Goal: Information Seeking & Learning: Check status

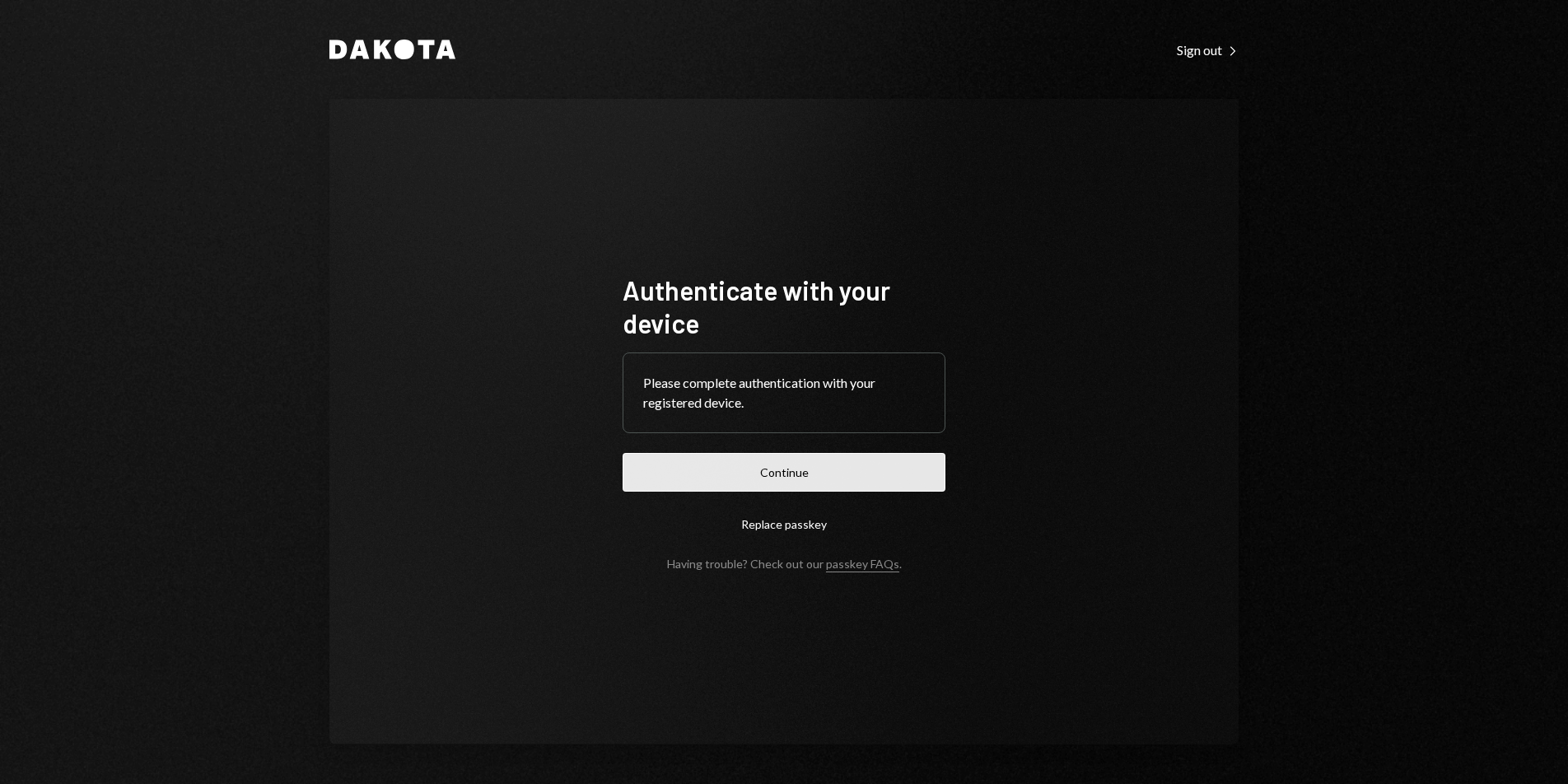
click at [810, 476] on button "Continue" at bounding box center [784, 472] width 323 height 38
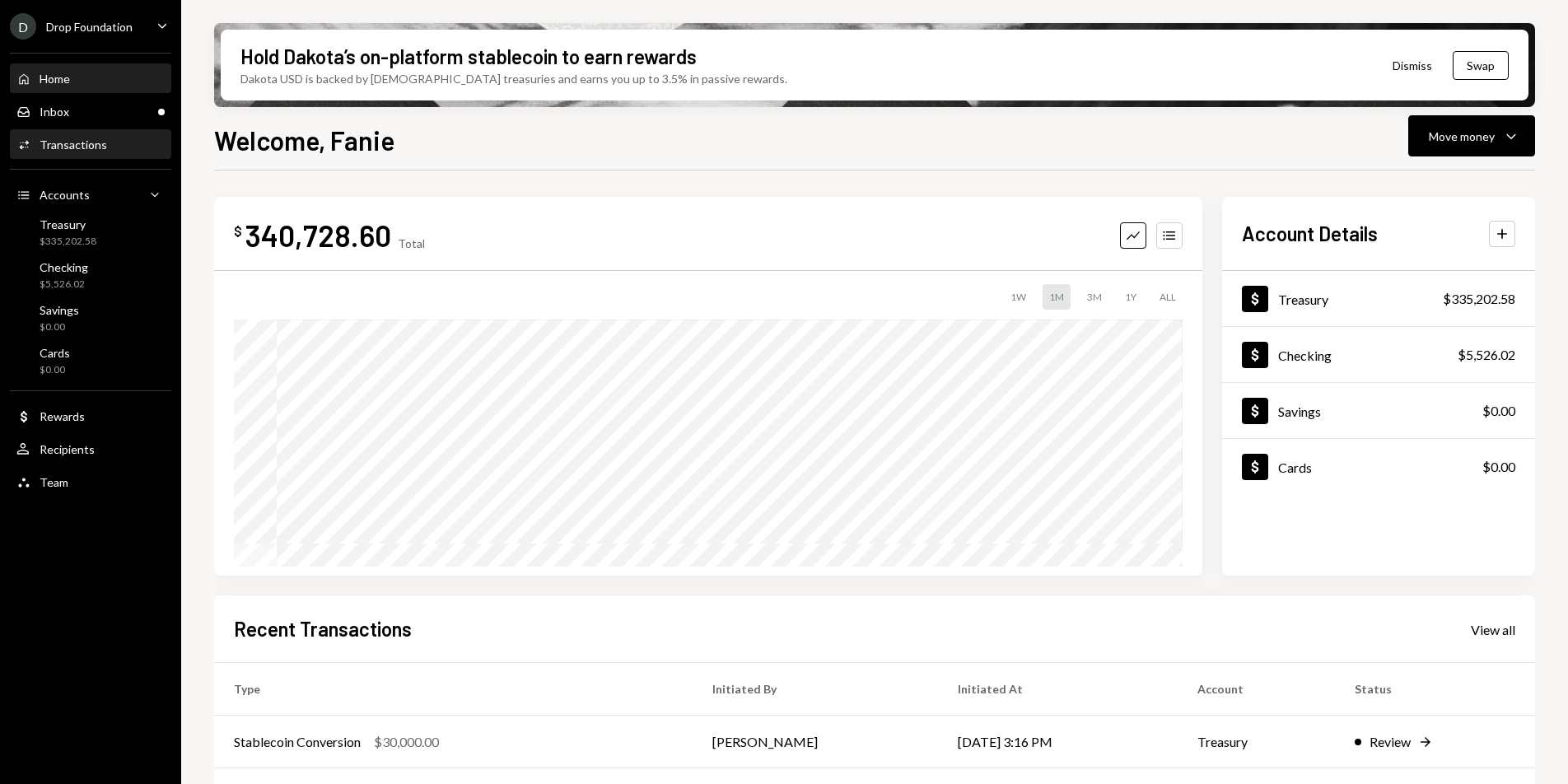
click at [77, 137] on div "Transactions" at bounding box center [73, 144] width 68 height 14
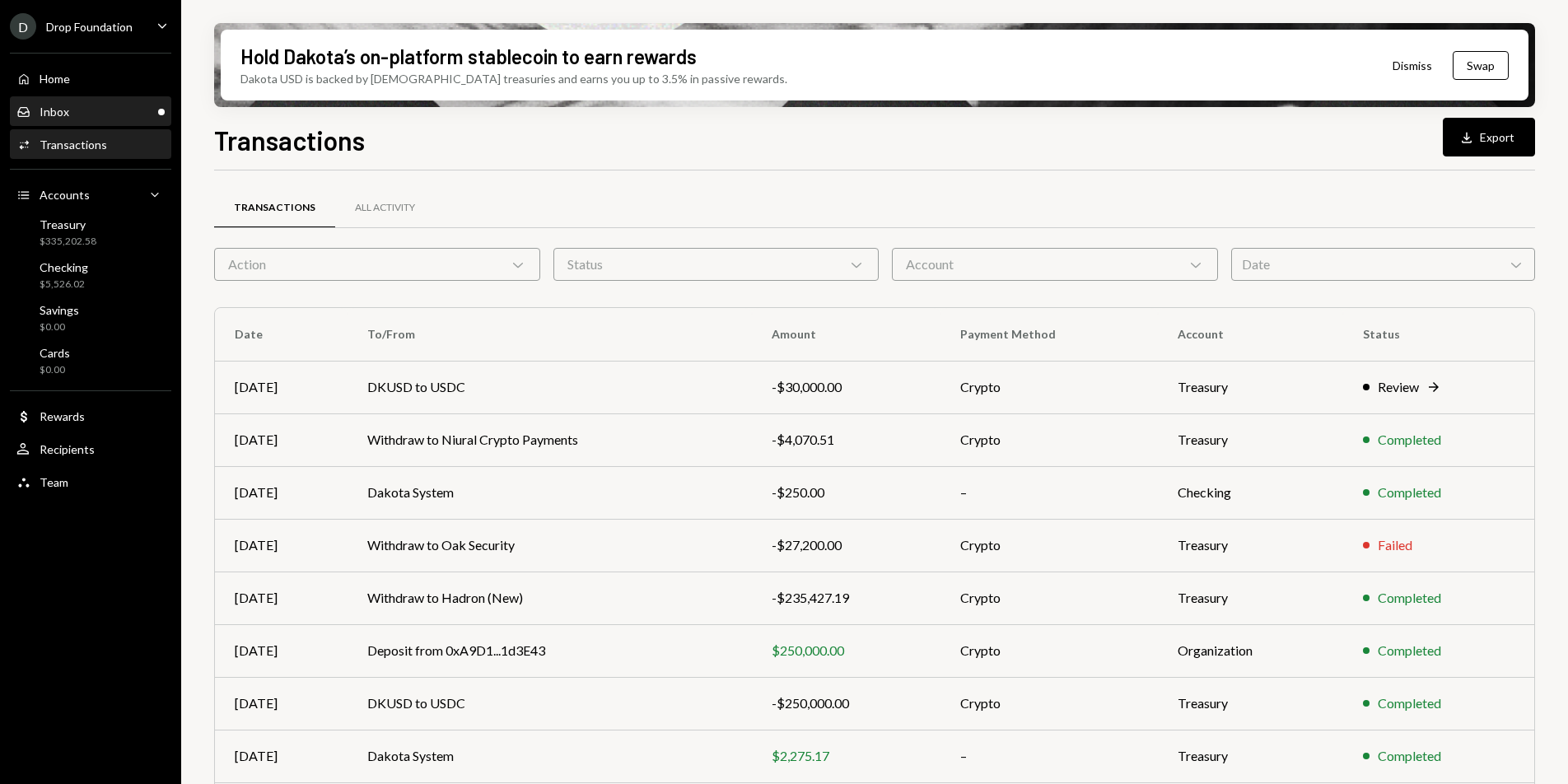
click at [123, 125] on div "Inbox Inbox" at bounding box center [90, 111] width 148 height 28
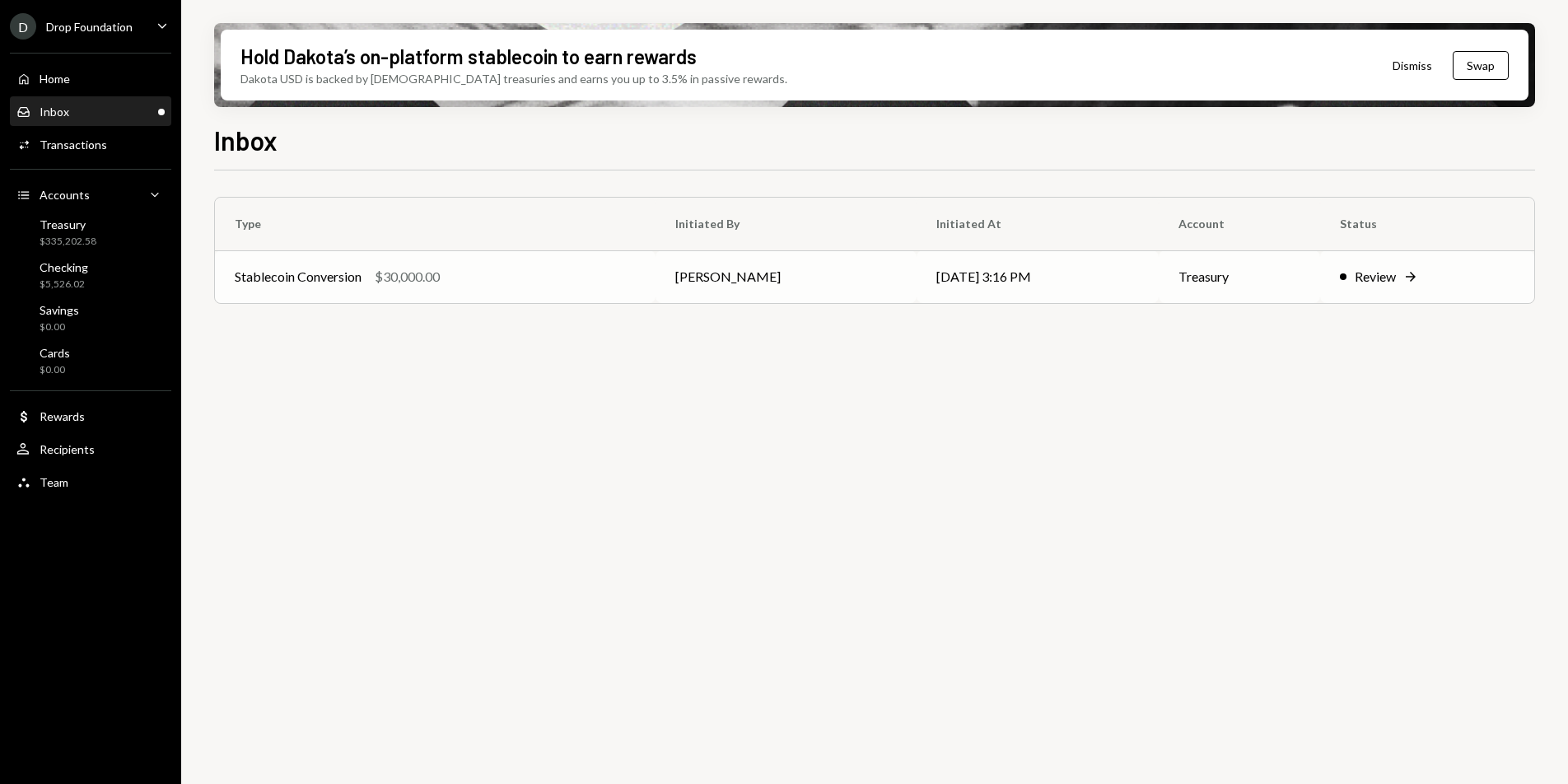
click at [534, 295] on td "Stablecoin Conversion $30,000.00" at bounding box center [435, 276] width 441 height 53
click at [82, 145] on div "Transactions" at bounding box center [73, 144] width 68 height 14
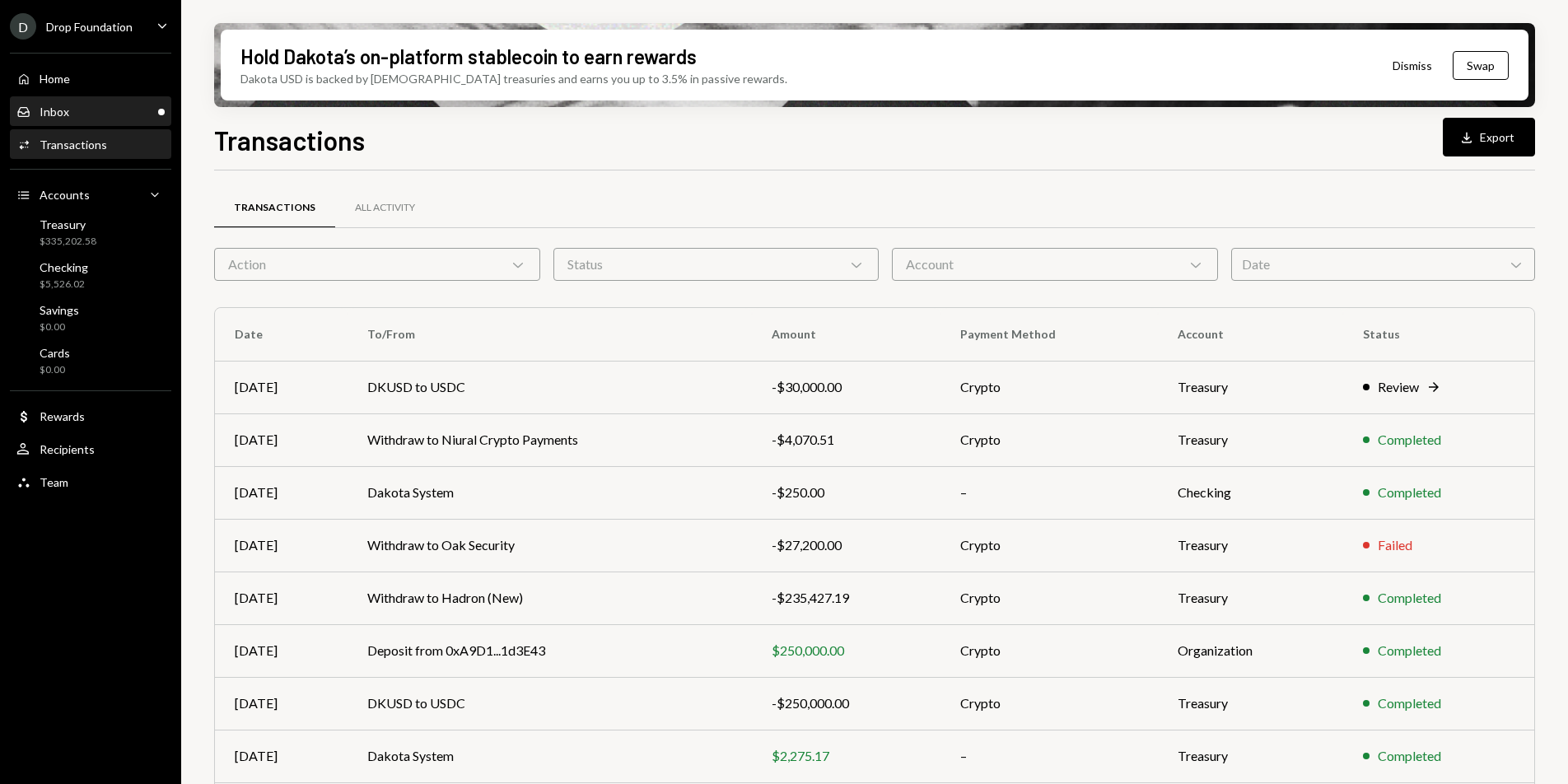
click at [142, 117] on div "Inbox Inbox" at bounding box center [90, 111] width 148 height 15
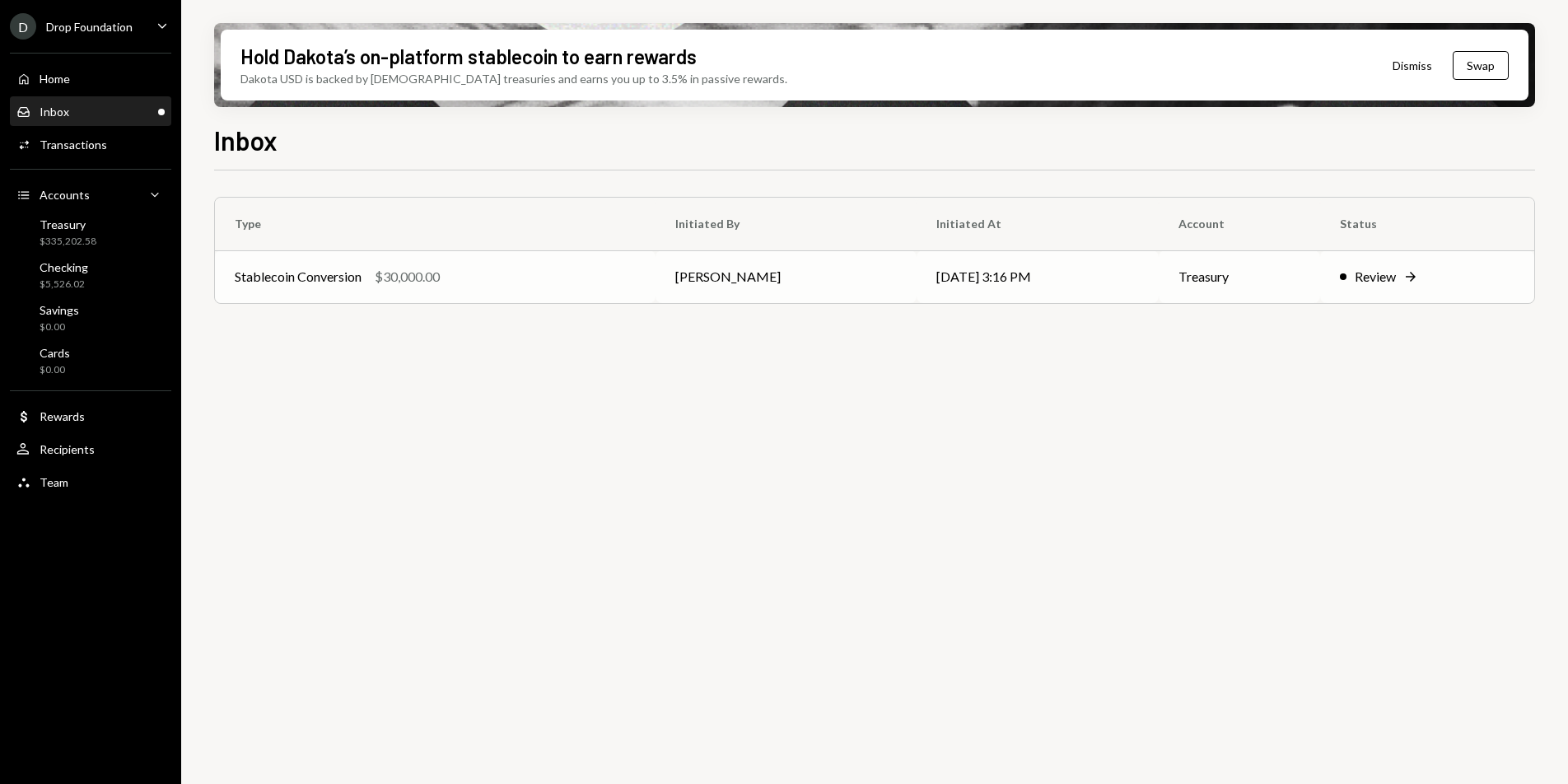
click at [725, 265] on td "[PERSON_NAME]" at bounding box center [785, 276] width 261 height 53
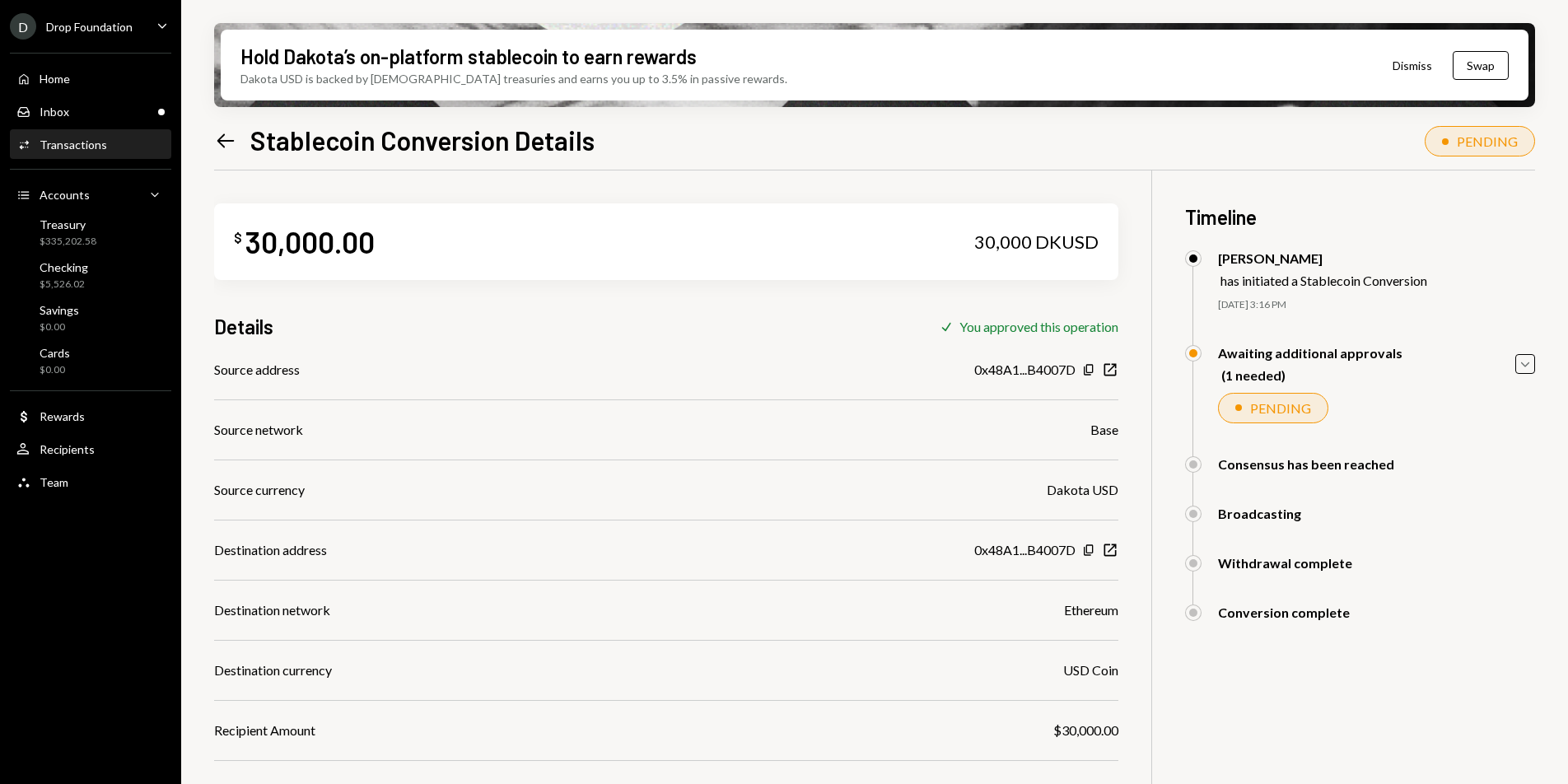
click at [1535, 360] on div "Hold Dakota’s on-platform stablecoin to earn rewards Dakota USD is backed by U.…" at bounding box center [874, 392] width 1387 height 784
click at [1532, 362] on icon "Caret Down" at bounding box center [1525, 364] width 18 height 18
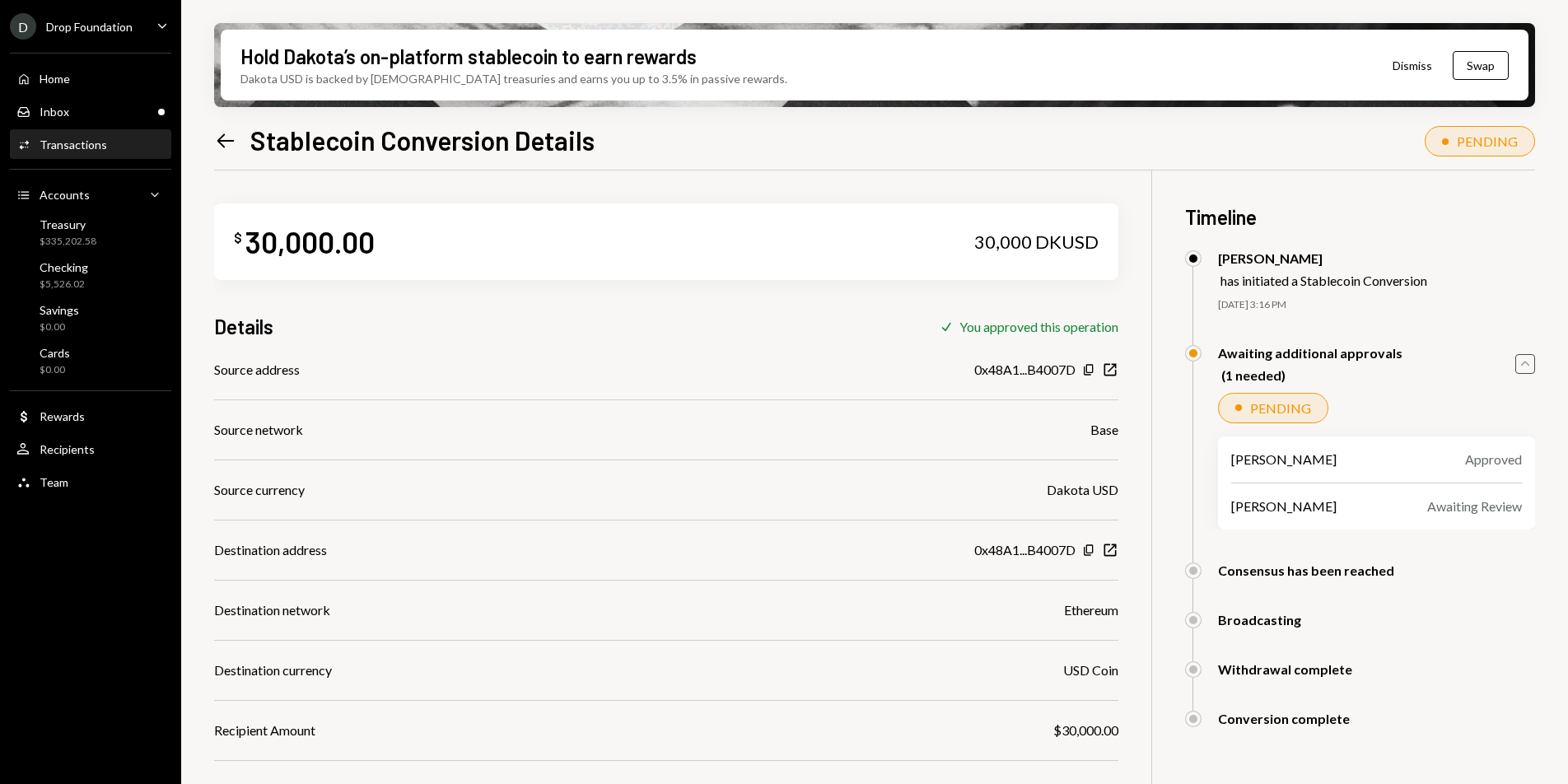
click at [1532, 362] on icon "Caret Up" at bounding box center [1525, 364] width 18 height 18
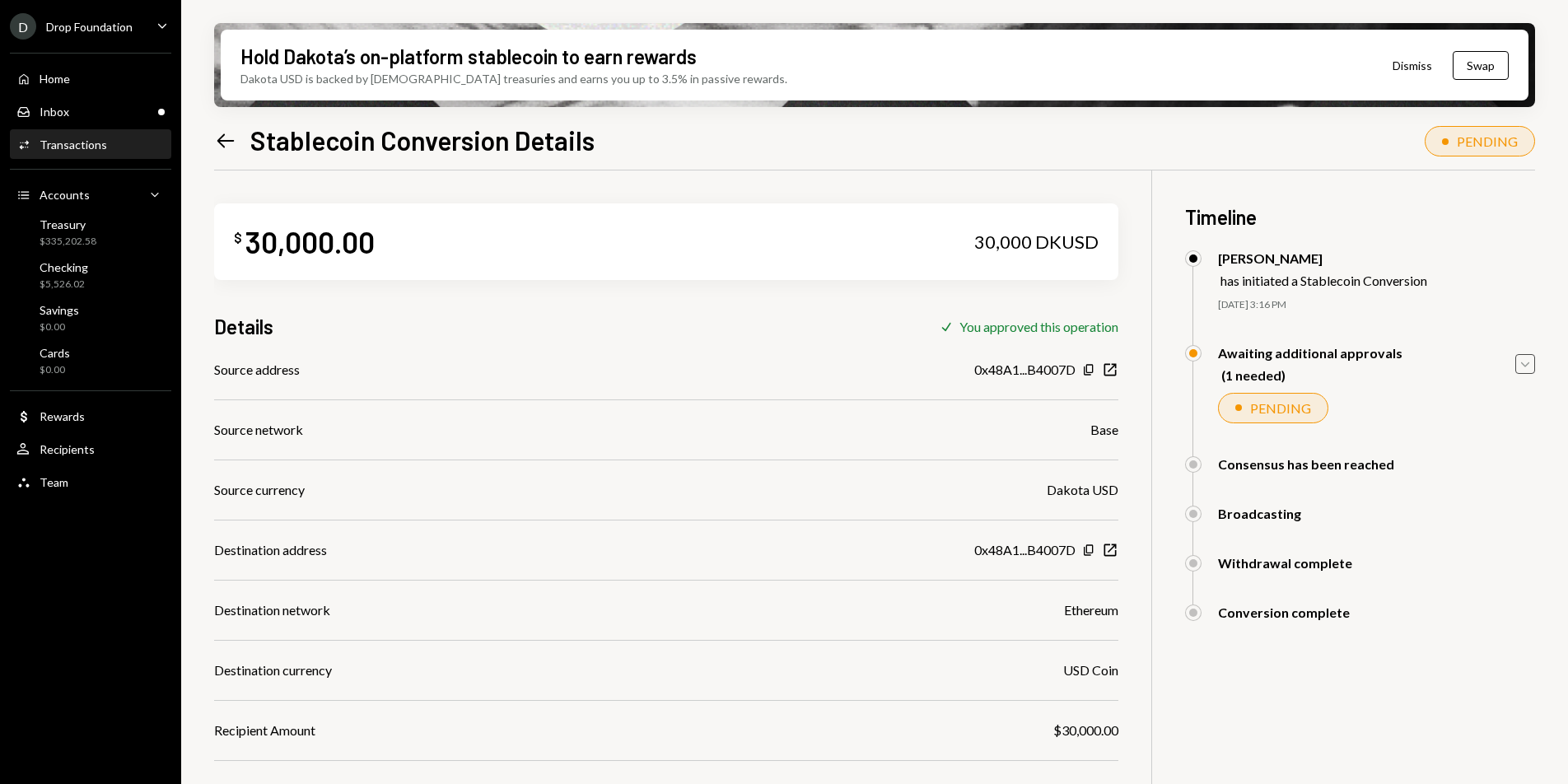
click at [79, 150] on div "Transactions" at bounding box center [73, 144] width 68 height 14
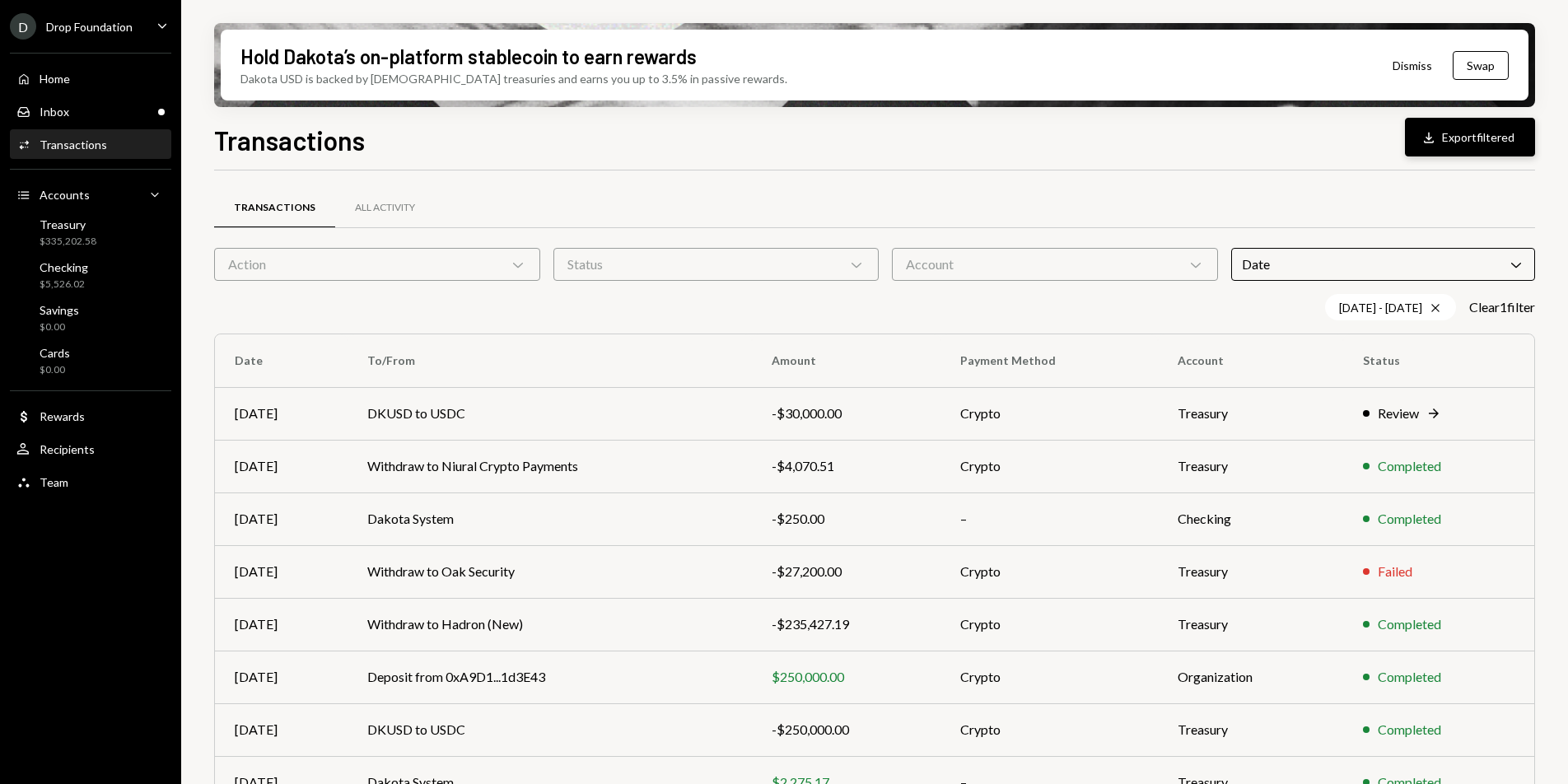
click at [1464, 128] on button "Download Export filtered" at bounding box center [1470, 136] width 130 height 38
click at [1453, 271] on div "Date Chevron Down" at bounding box center [1383, 263] width 304 height 33
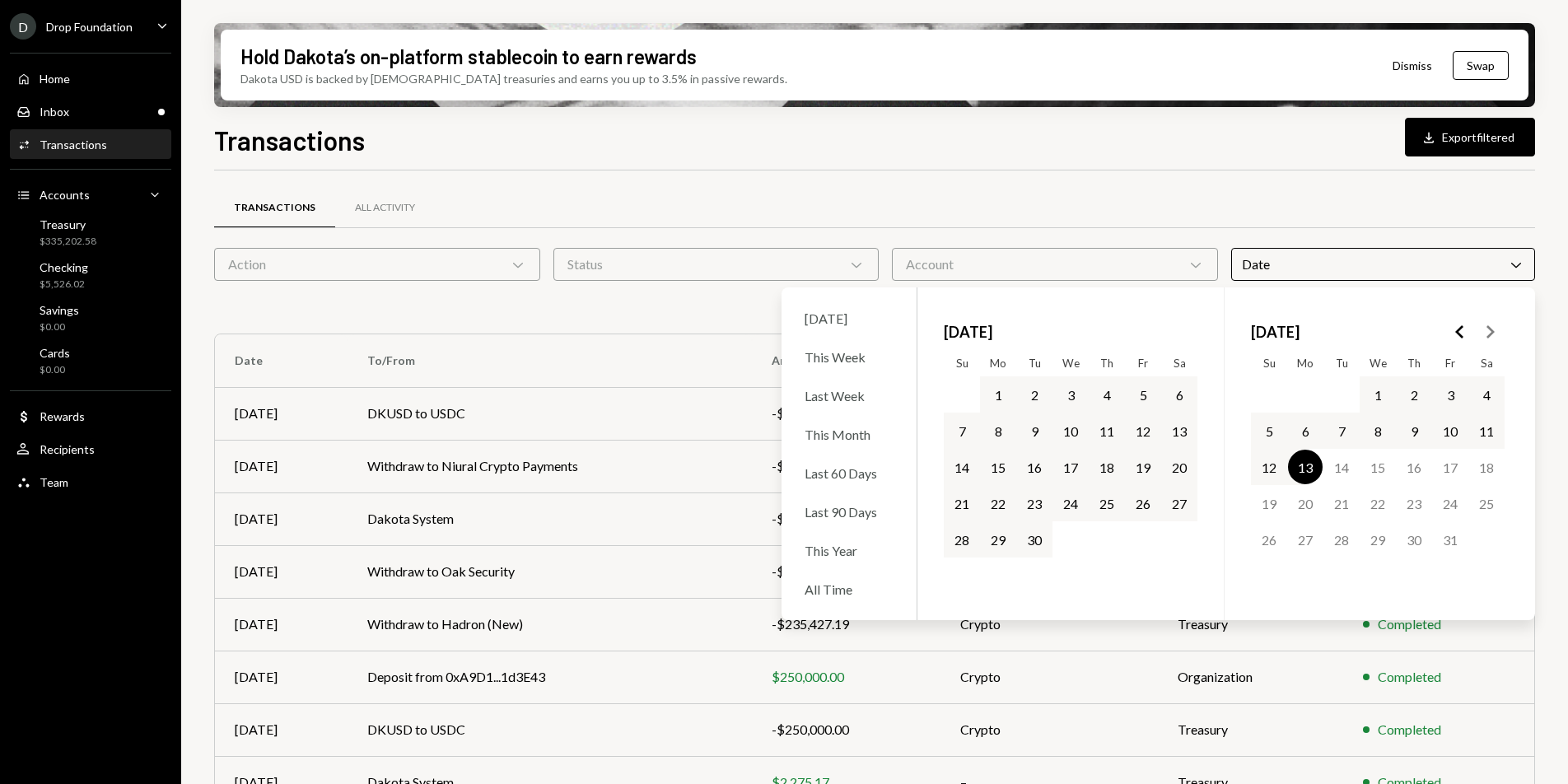
click at [1299, 464] on button "13" at bounding box center [1305, 466] width 35 height 35
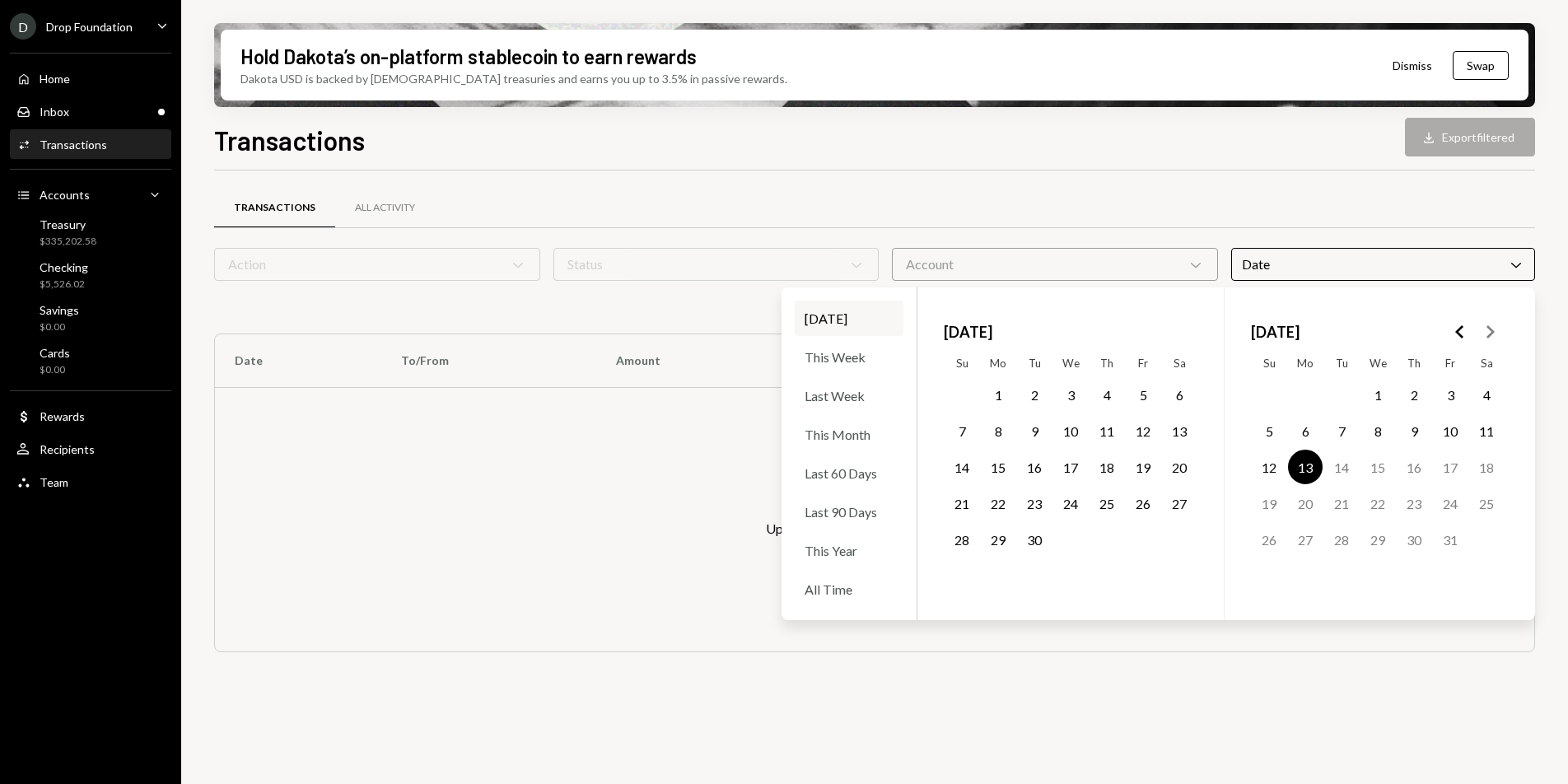
click at [1457, 327] on icon "Go to the Previous Month" at bounding box center [1460, 332] width 20 height 20
click at [1103, 543] on button "31" at bounding box center [1107, 538] width 35 height 35
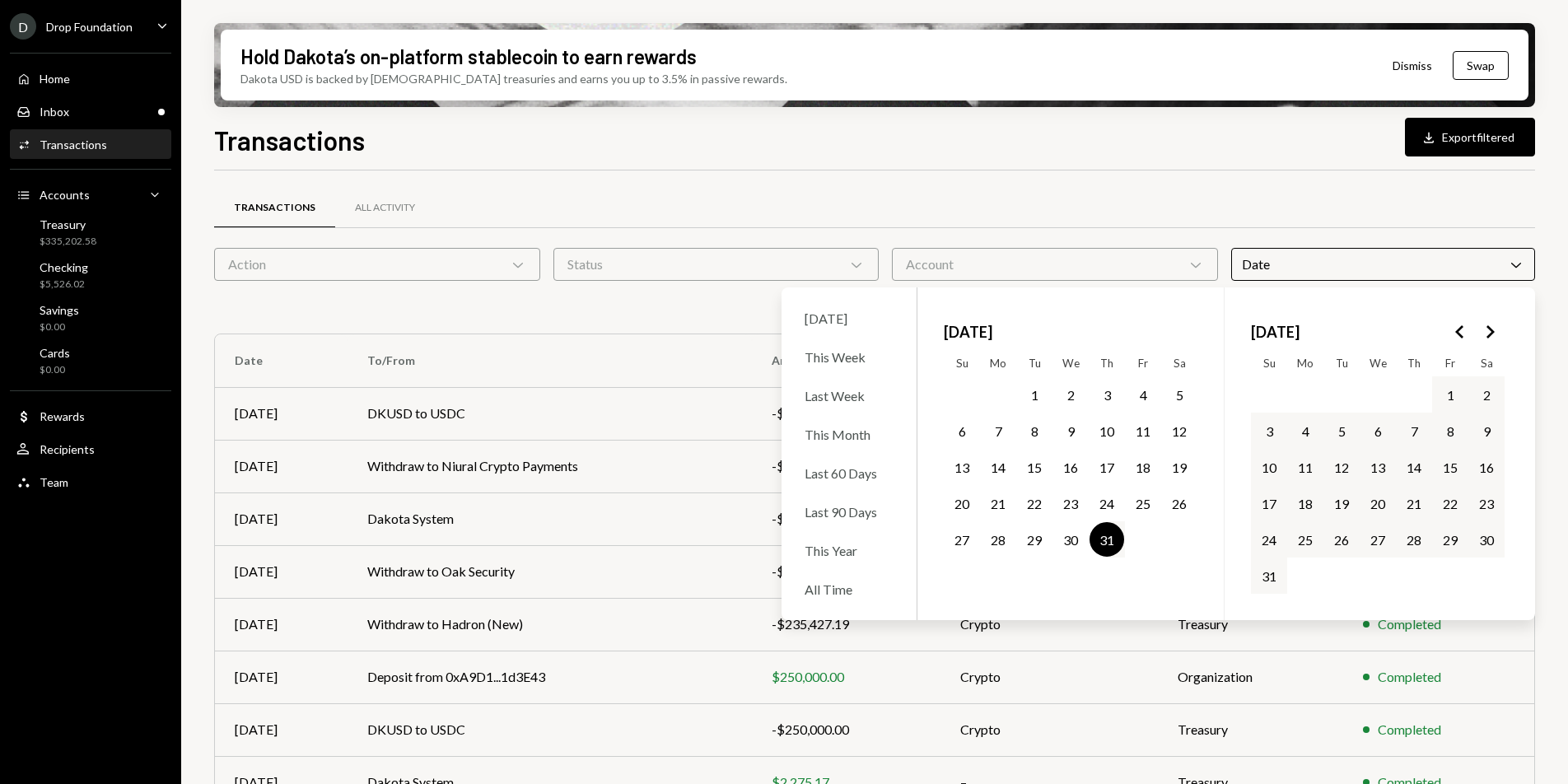
click at [1492, 331] on polygon "Go to the Next Month" at bounding box center [1490, 331] width 8 height 13
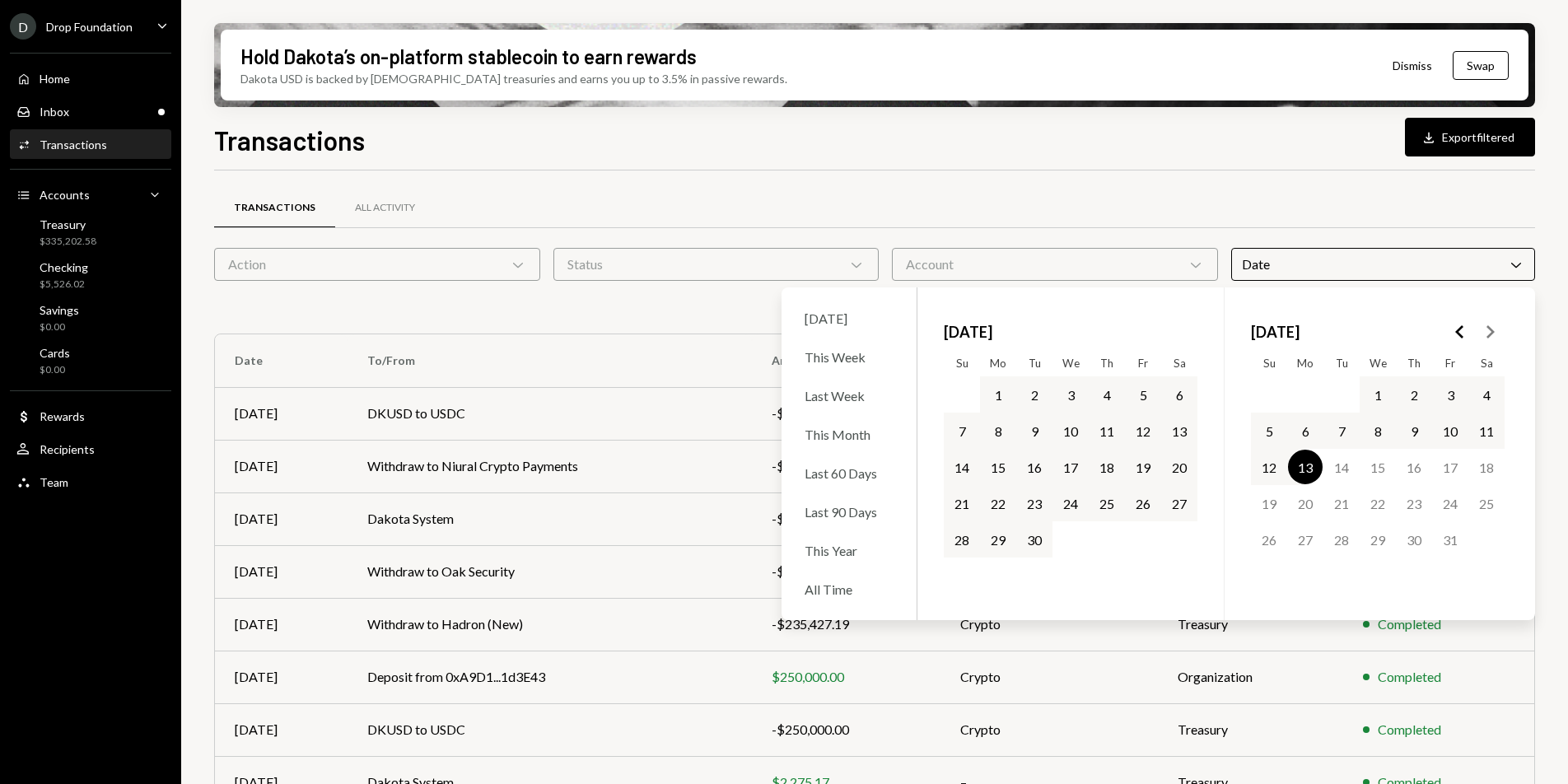
click at [1303, 471] on button "13" at bounding box center [1305, 466] width 35 height 35
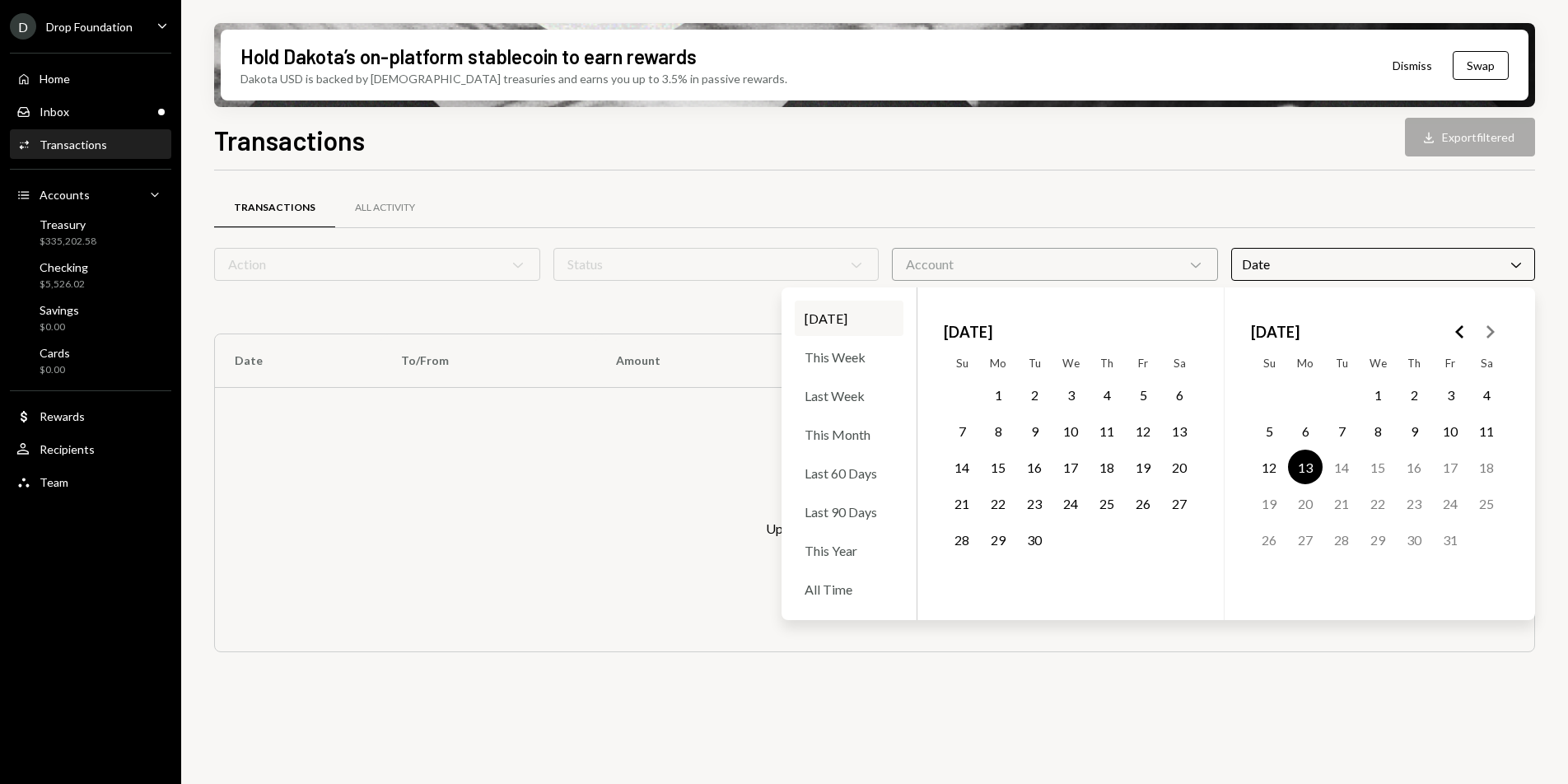
click at [1309, 465] on button "13" at bounding box center [1305, 466] width 35 height 35
click at [1464, 333] on icon "Go to the Previous Month" at bounding box center [1460, 332] width 20 height 20
click at [1104, 546] on button "31" at bounding box center [1107, 538] width 35 height 35
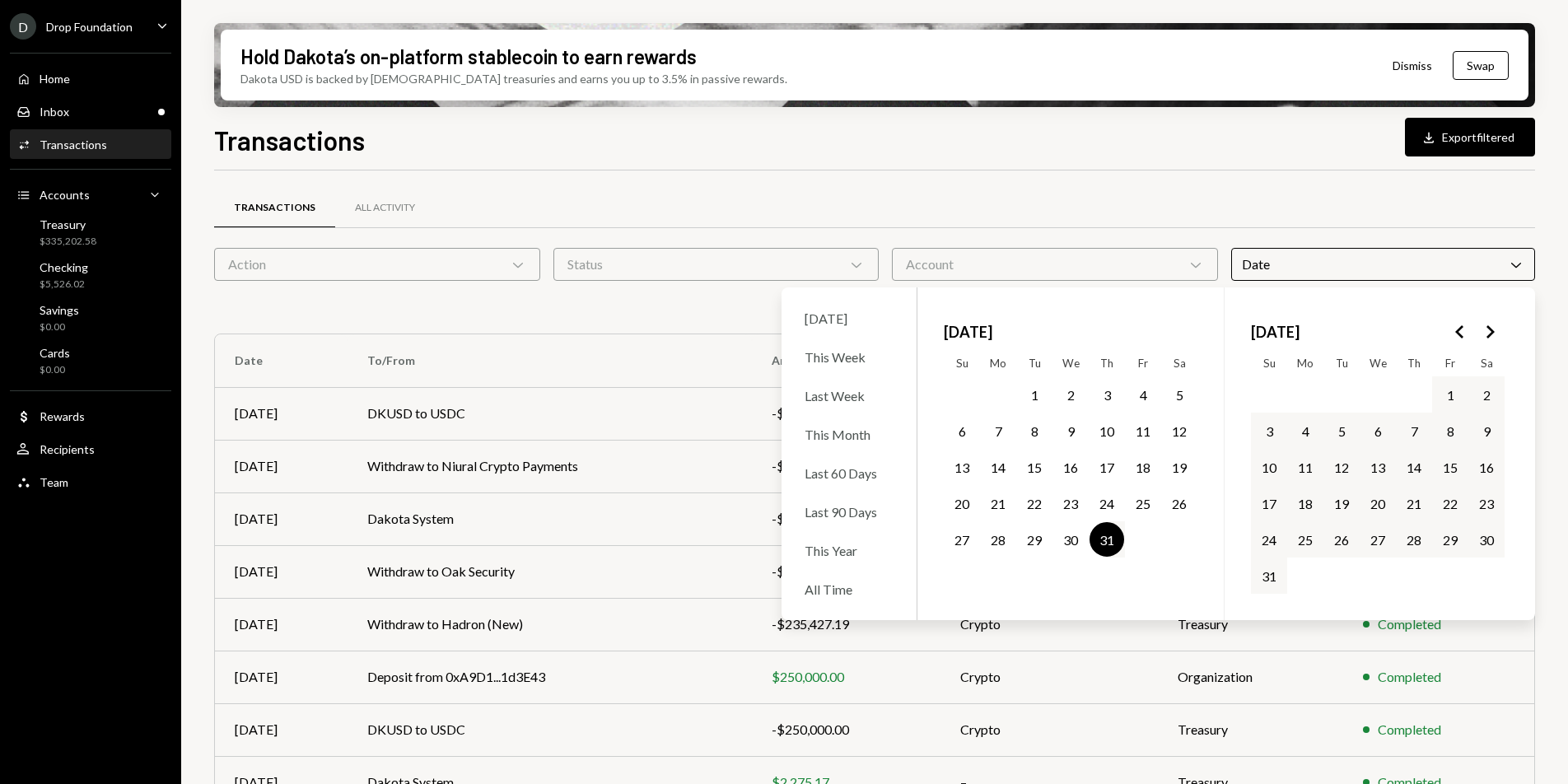
click at [1400, 165] on div "Transactions Download Export filtered Transactions All Activity Action Chevron …" at bounding box center [874, 500] width 1321 height 761
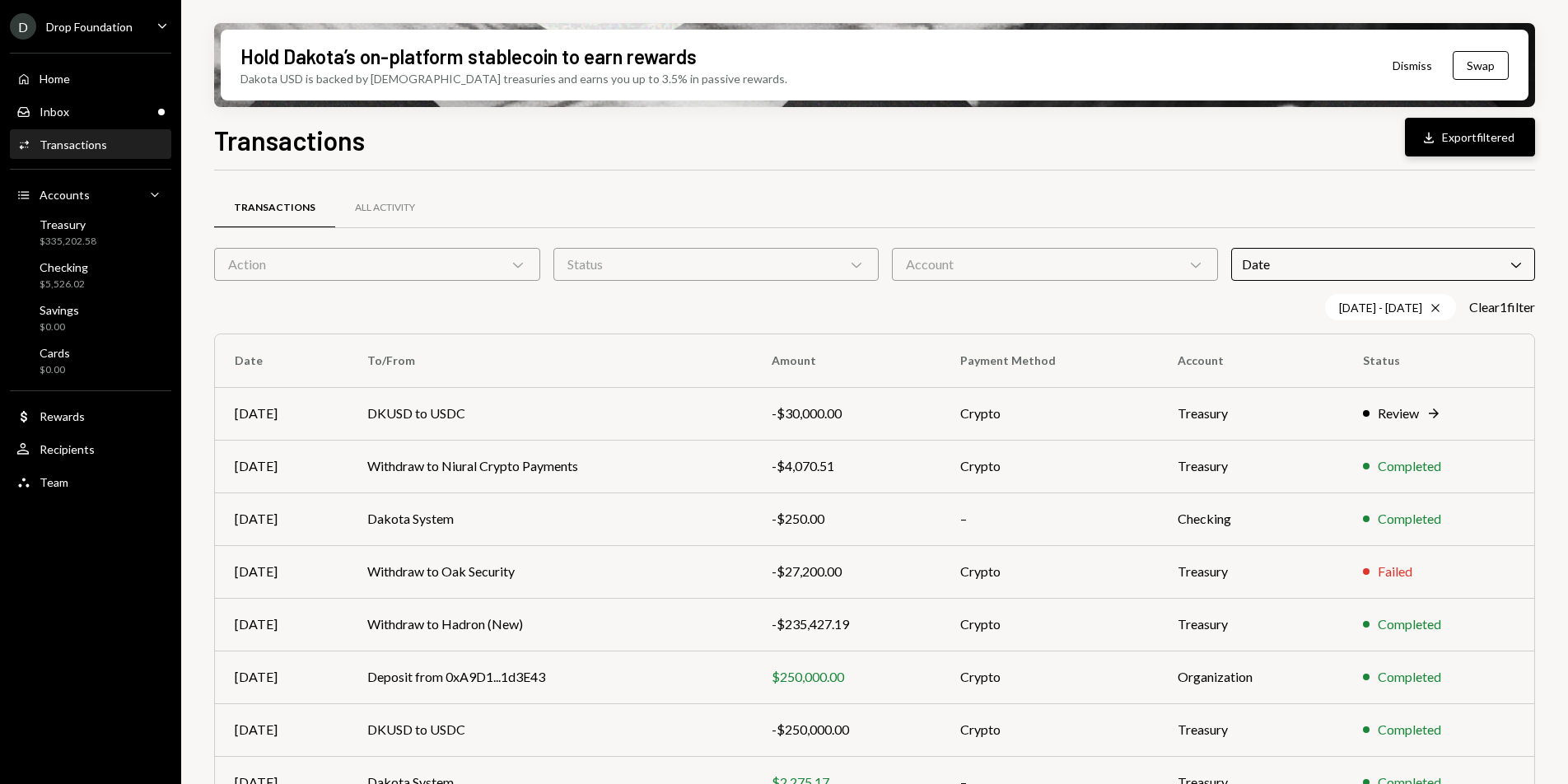
click at [1441, 130] on button "Download Export filtered" at bounding box center [1470, 136] width 130 height 38
click at [71, 271] on div "Checking" at bounding box center [63, 267] width 49 height 14
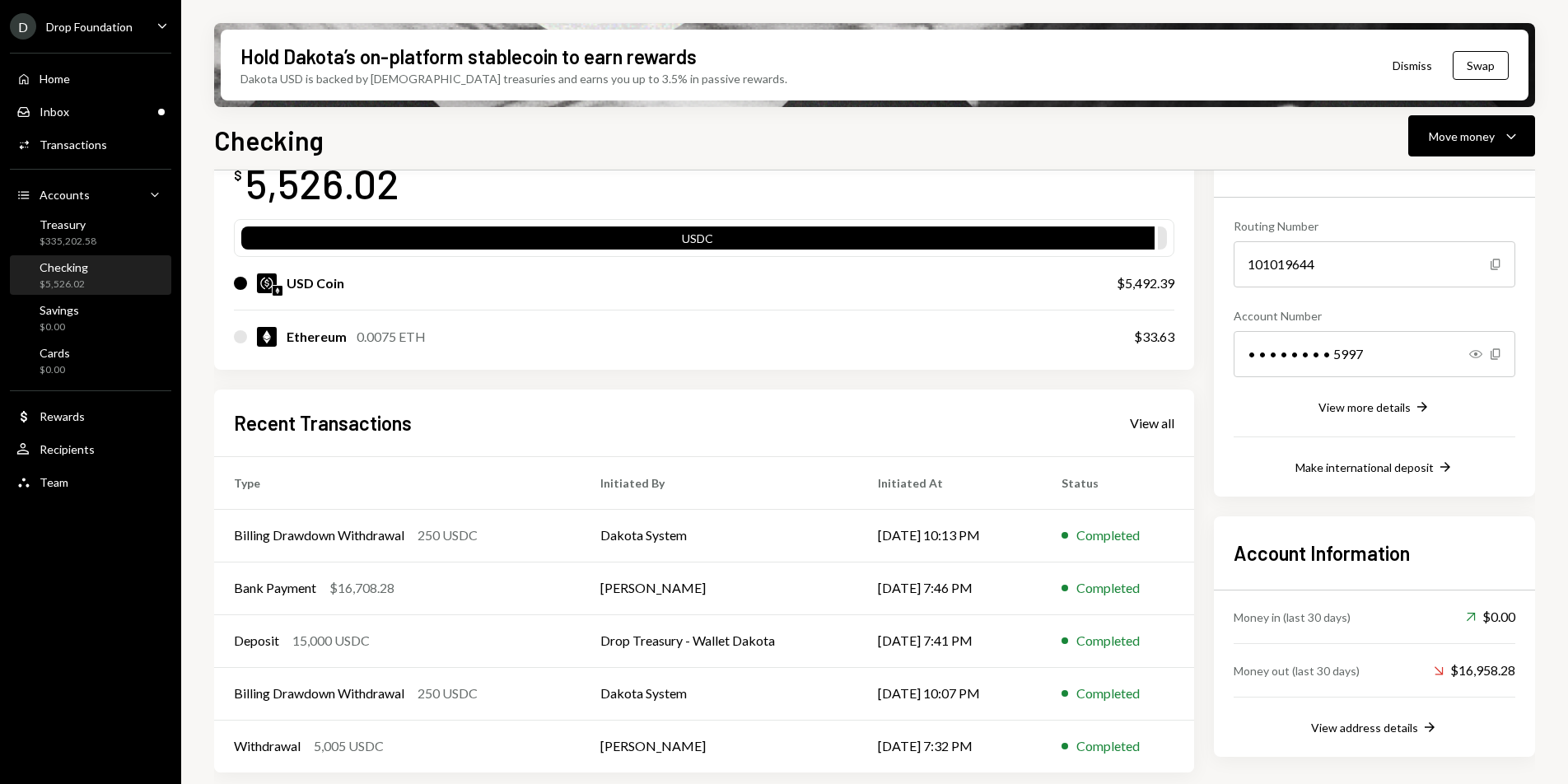
scroll to position [126, 0]
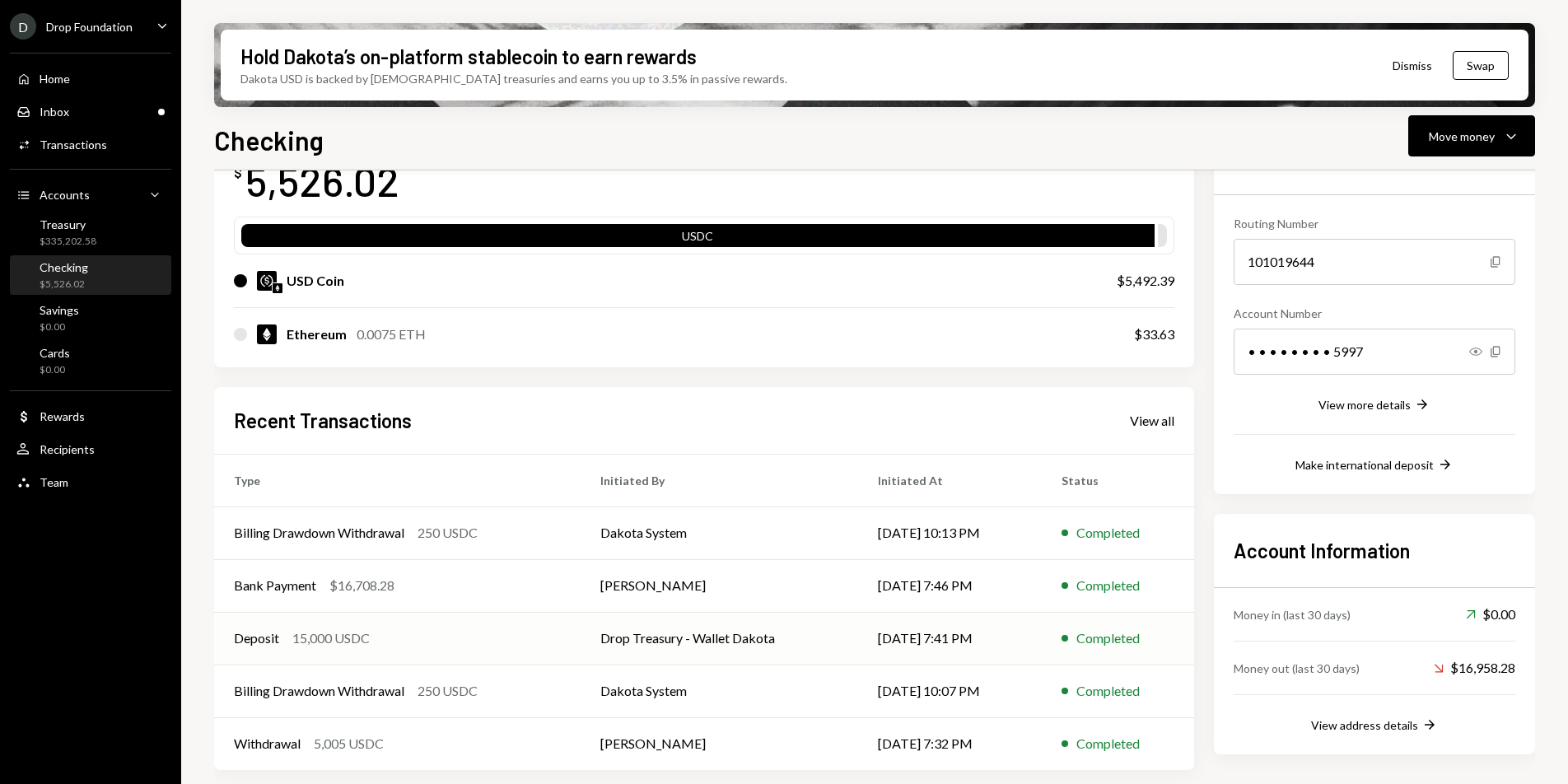
click at [332, 646] on div "15,000 USDC" at bounding box center [330, 638] width 77 height 20
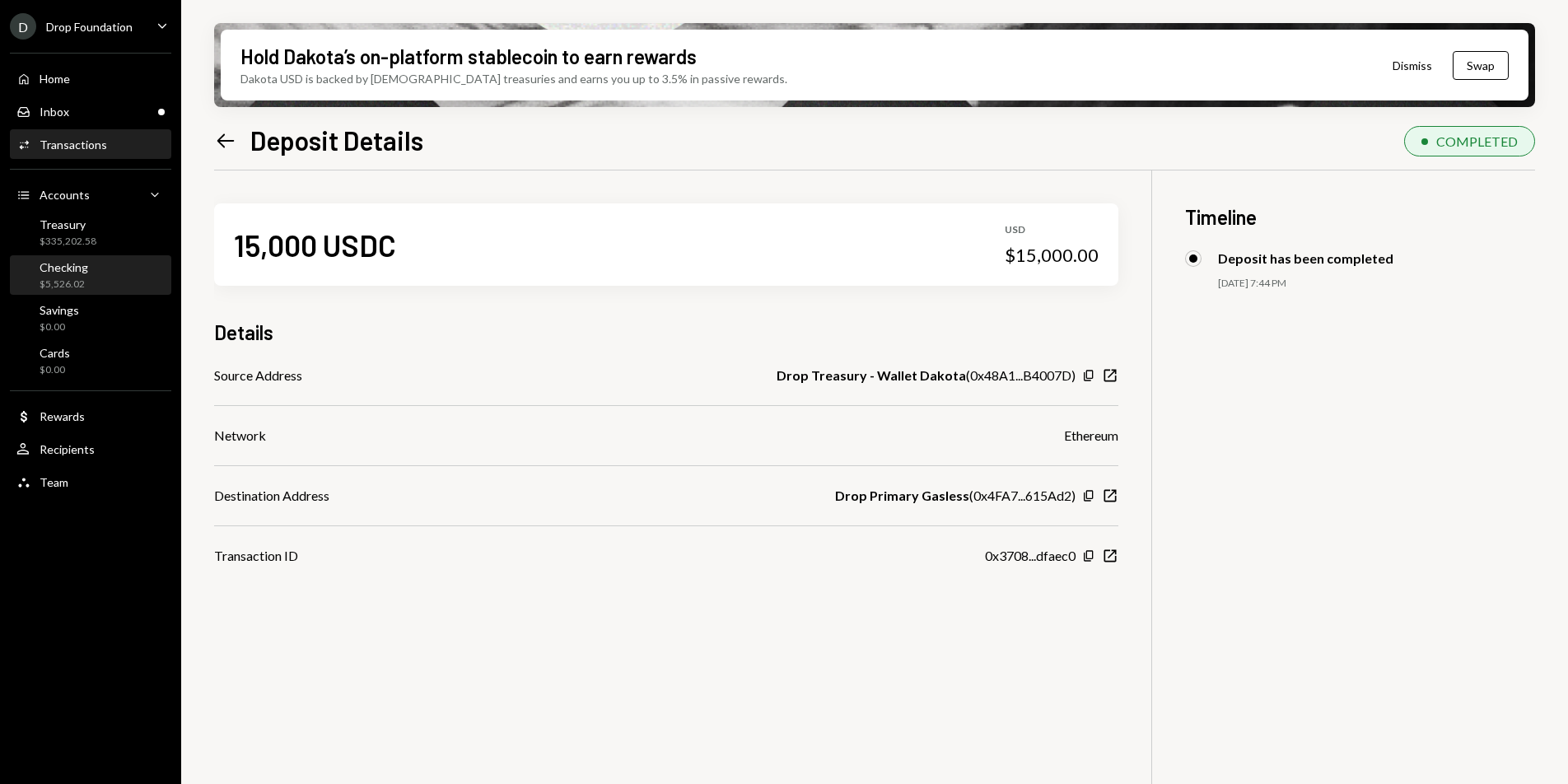
click at [57, 266] on div "Checking" at bounding box center [63, 267] width 49 height 14
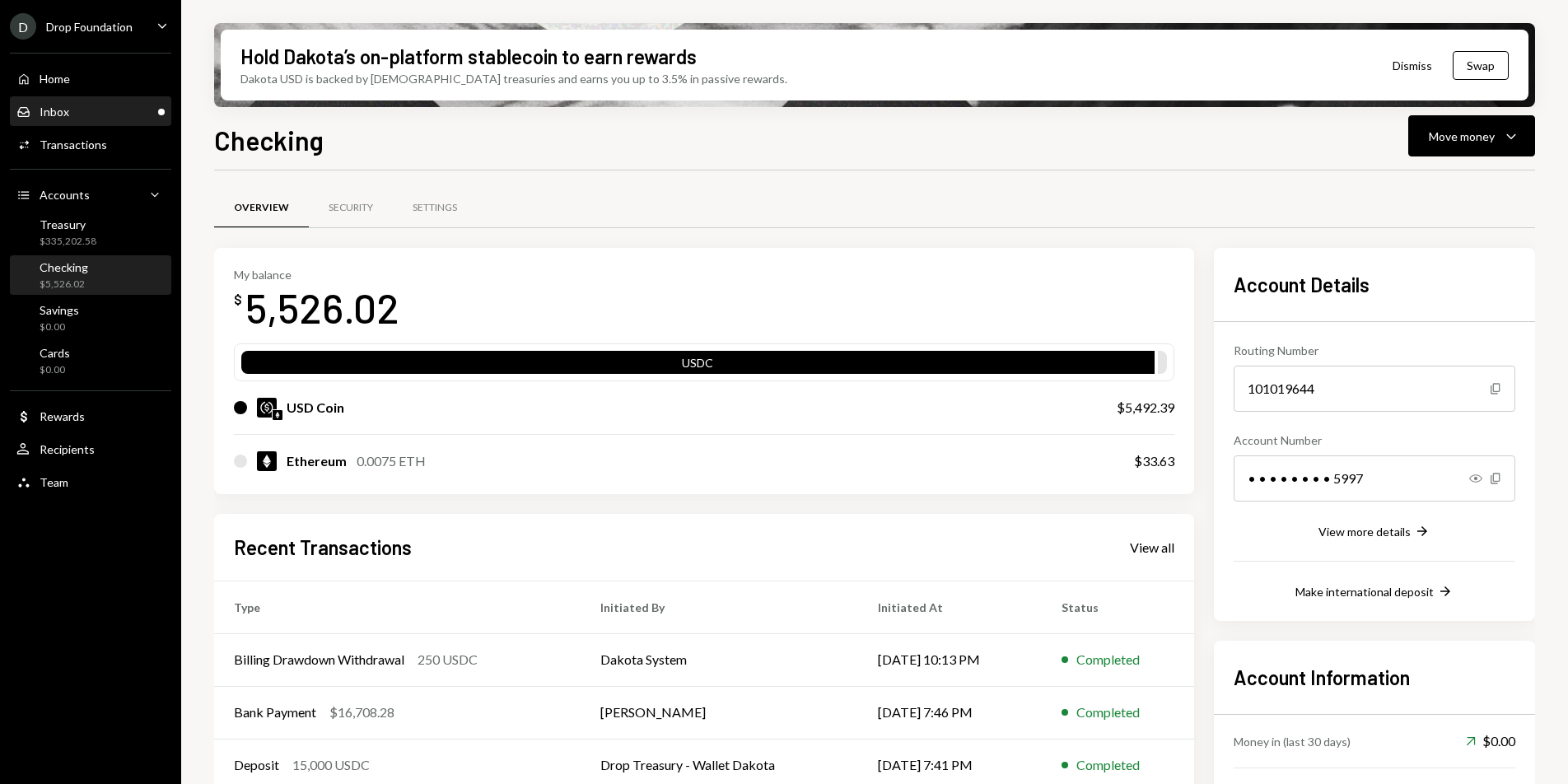
click at [69, 112] on div "Inbox Inbox" at bounding box center [90, 111] width 148 height 15
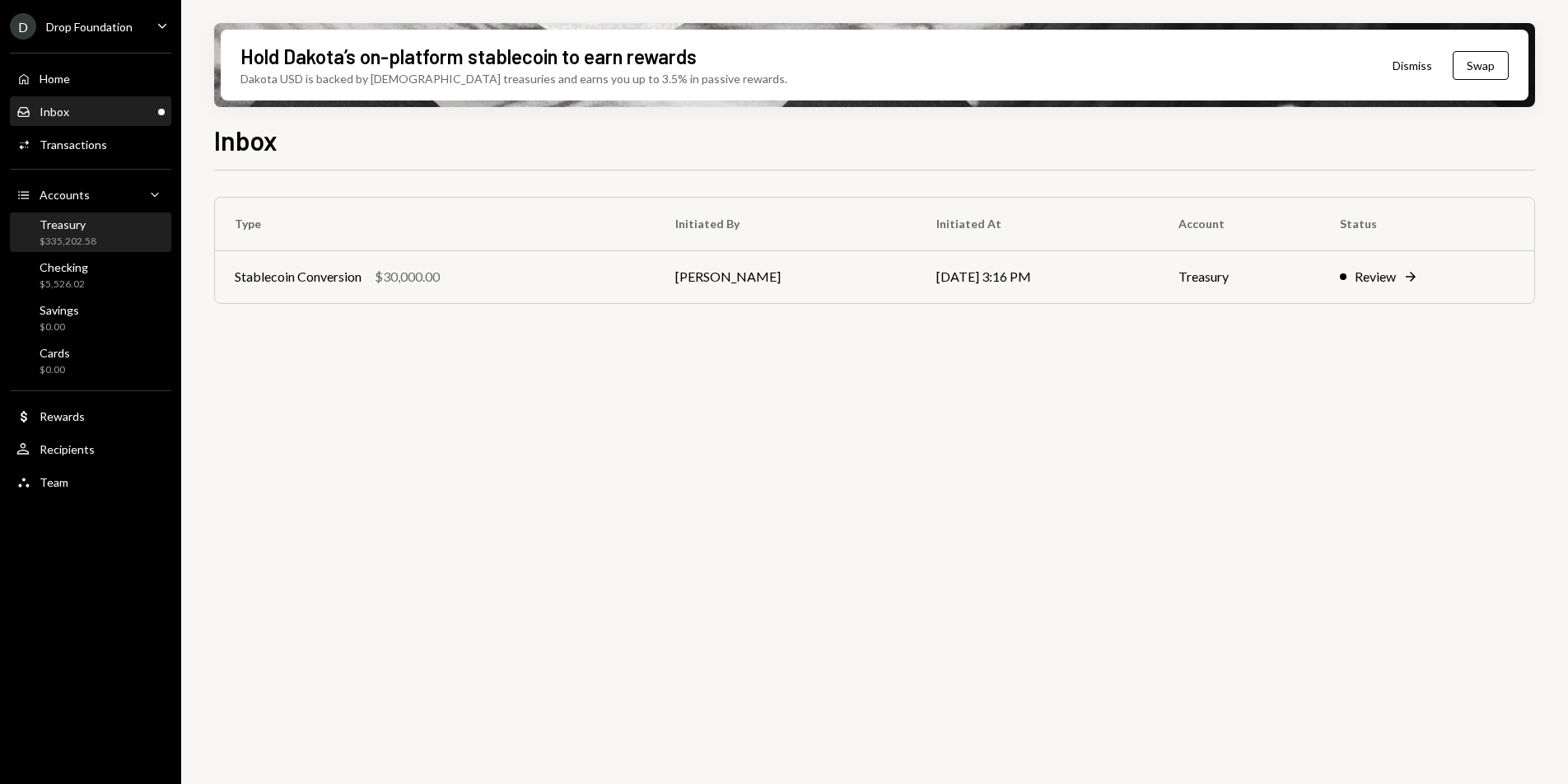
click at [119, 237] on div "Treasury $335,202.58" at bounding box center [90, 232] width 148 height 31
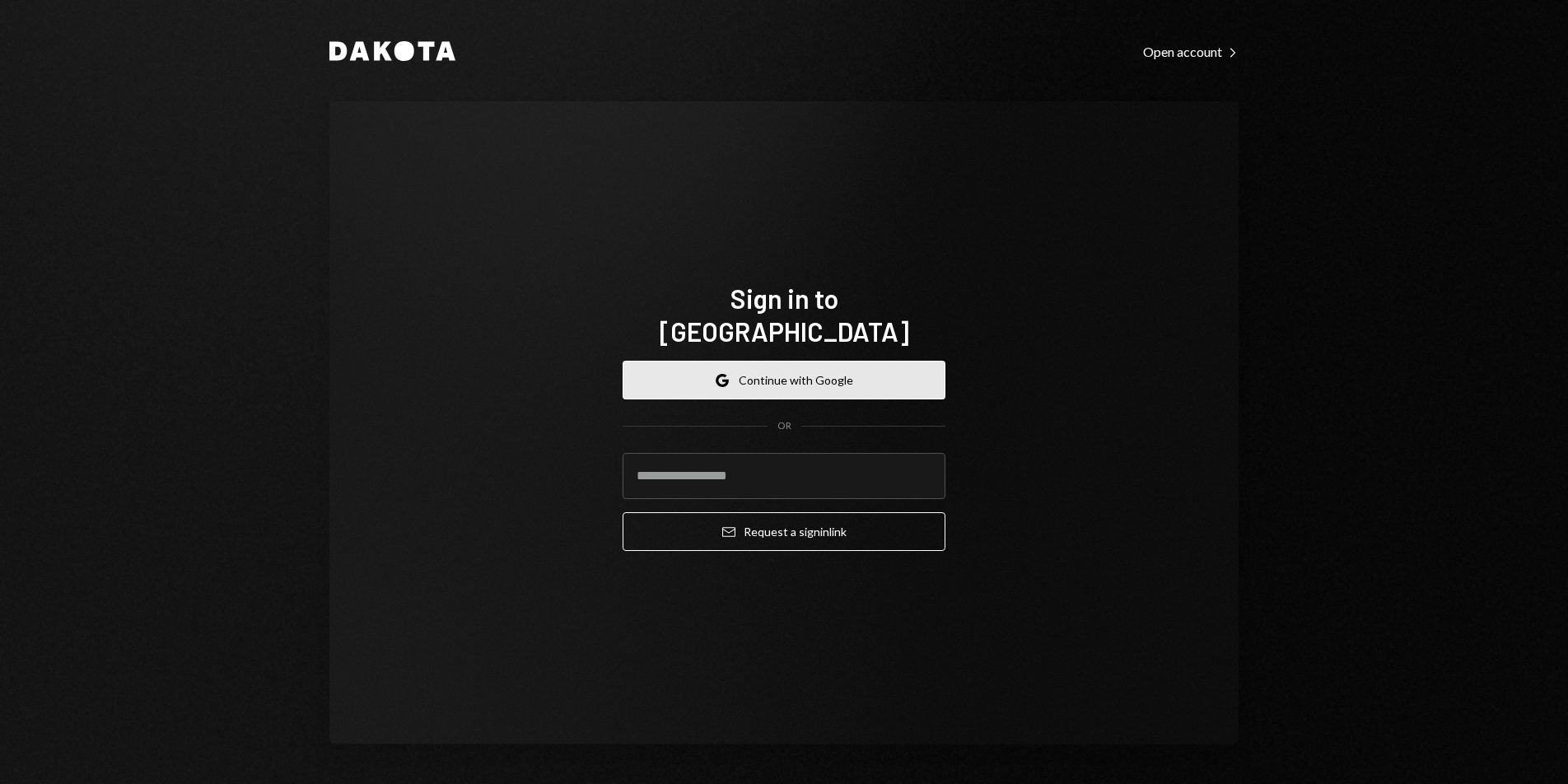
click at [829, 360] on button "Google Continue with Google" at bounding box center [784, 379] width 323 height 38
